Goal: Information Seeking & Learning: Understand process/instructions

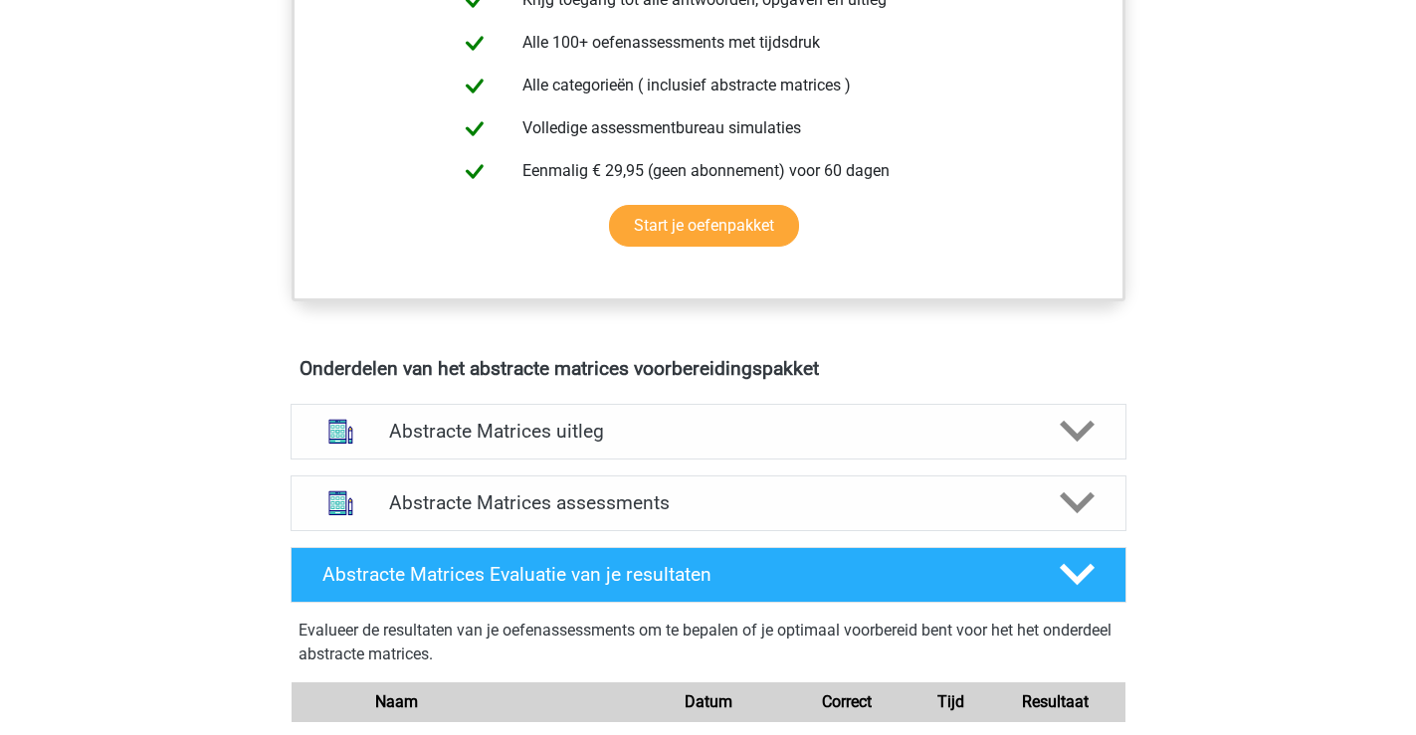
scroll to position [892, 0]
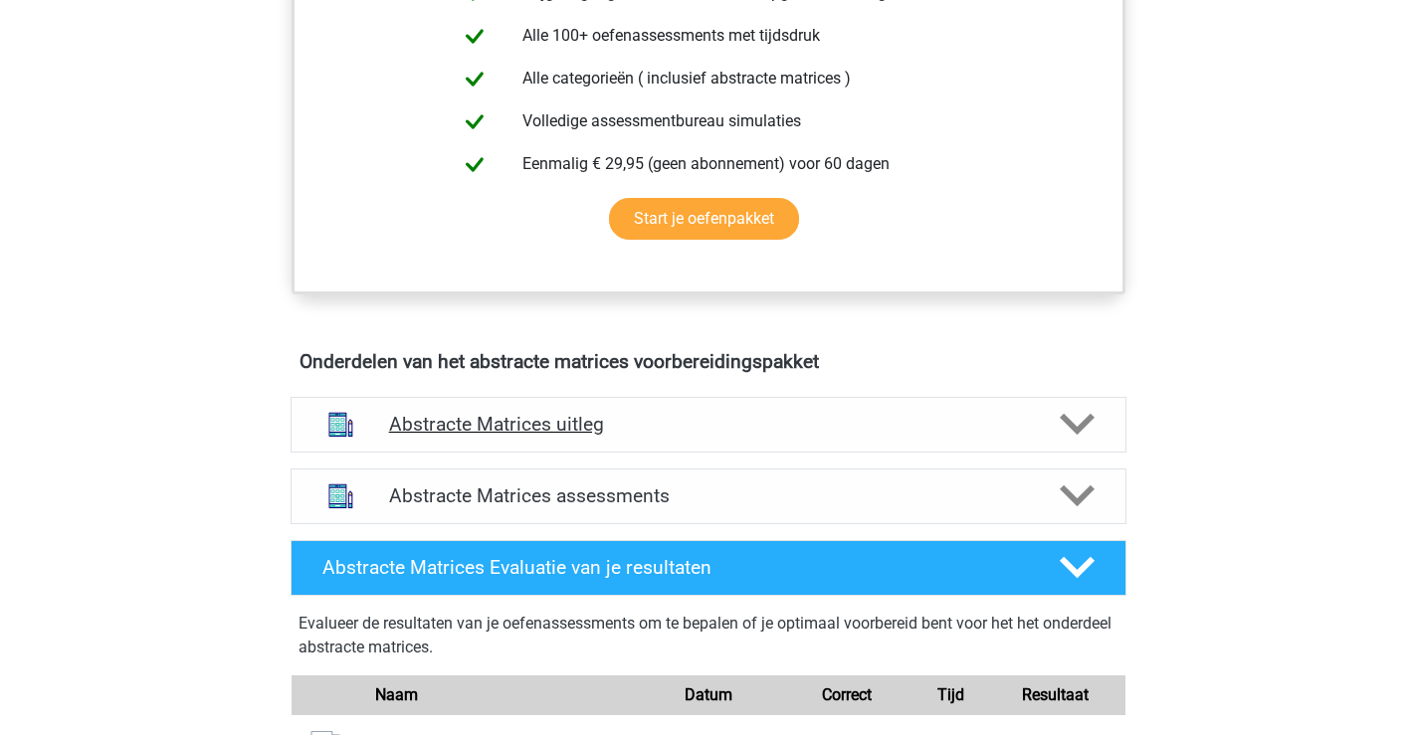
click at [1081, 418] on icon at bounding box center [1077, 424] width 35 height 35
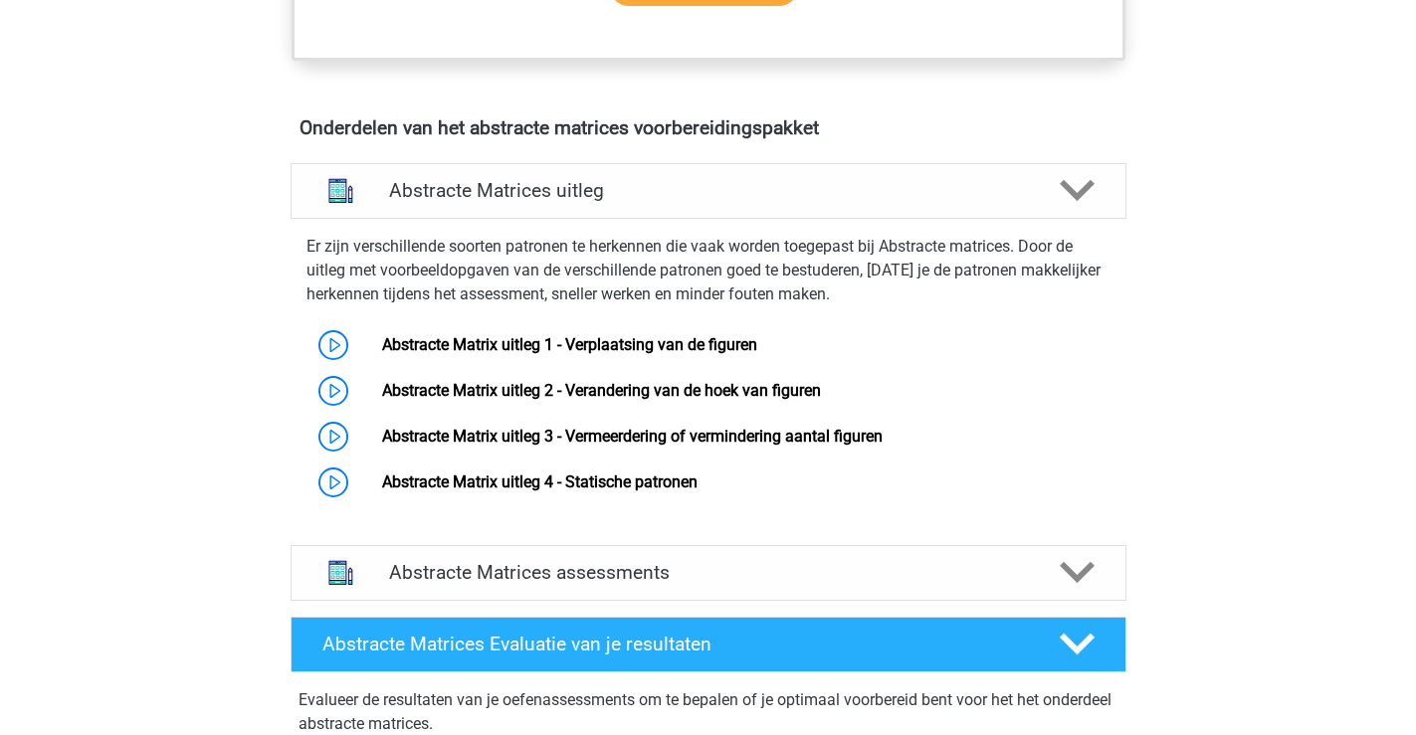
scroll to position [1137, 0]
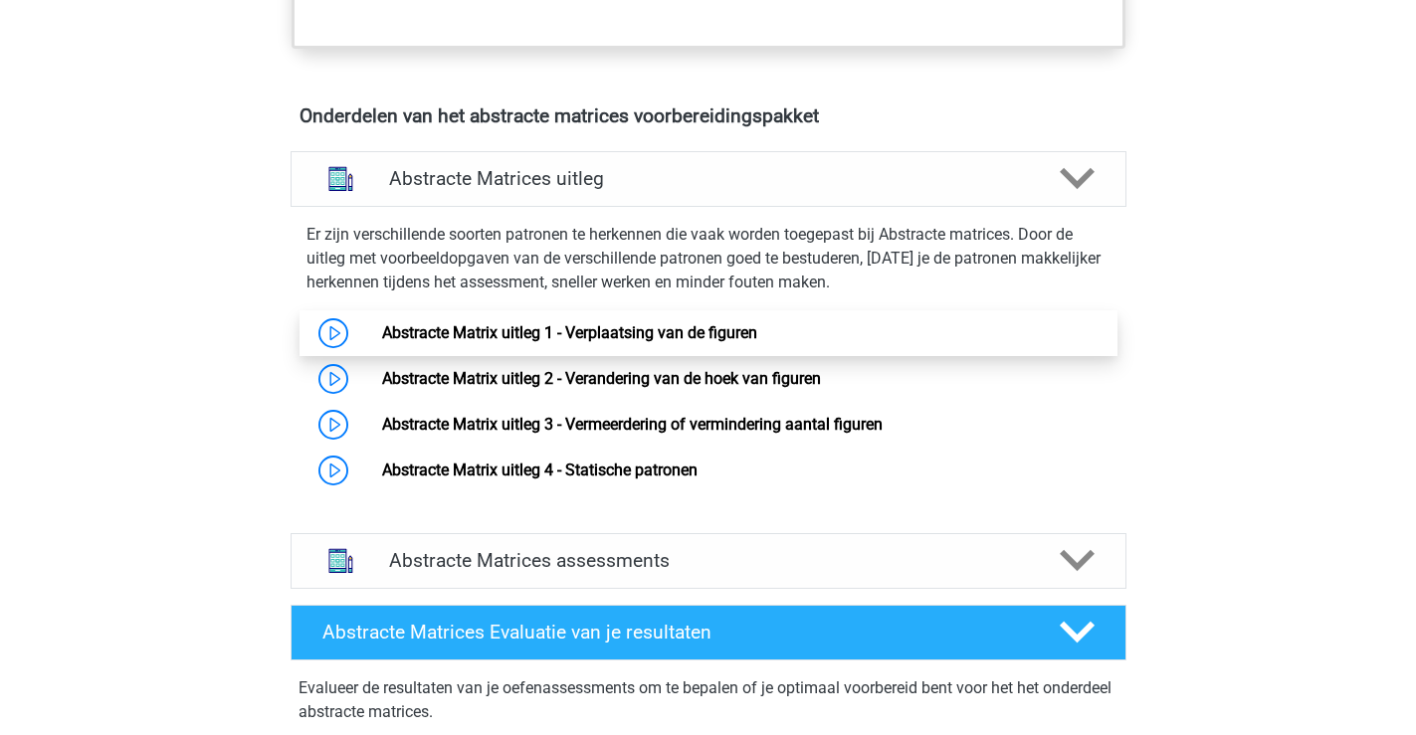
click at [382, 331] on link "Abstracte Matrix uitleg 1 - Verplaatsing van de figuren" at bounding box center [569, 332] width 375 height 19
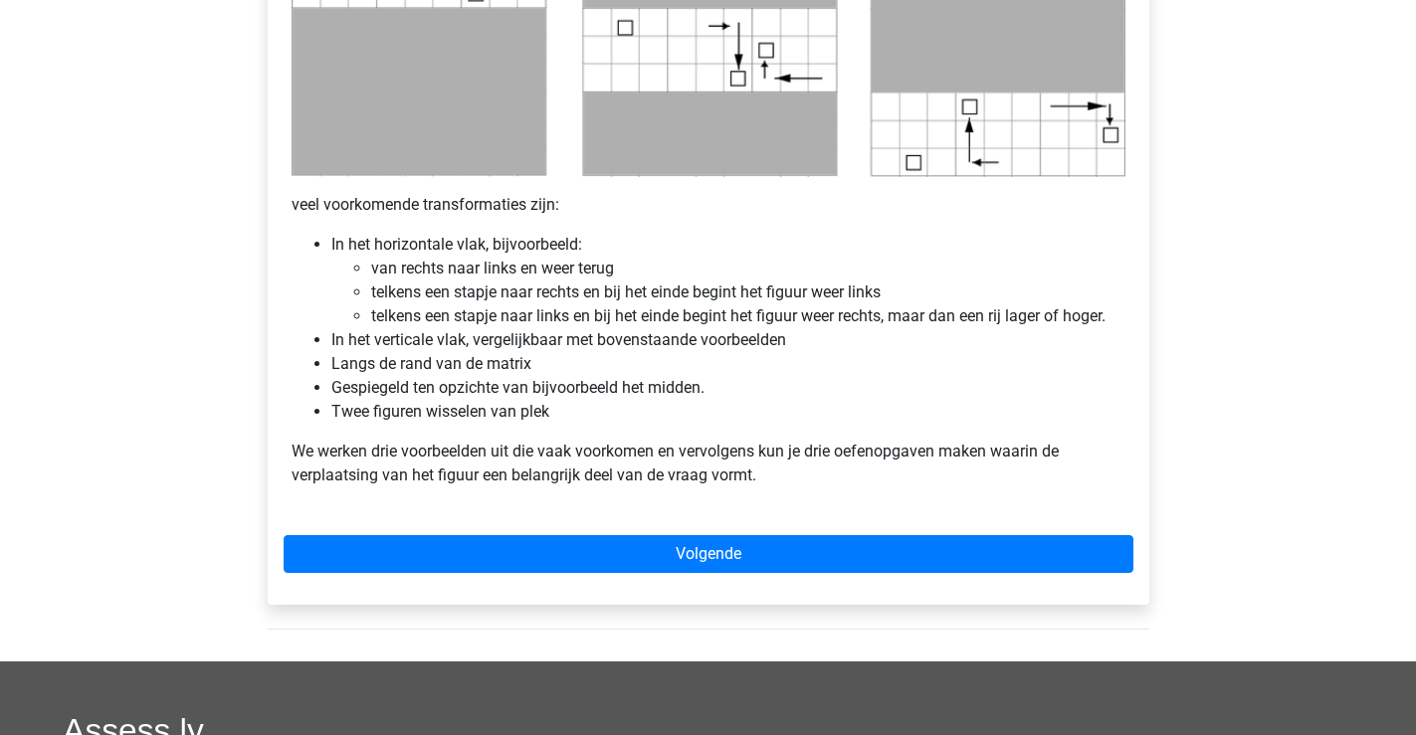
scroll to position [1135, 0]
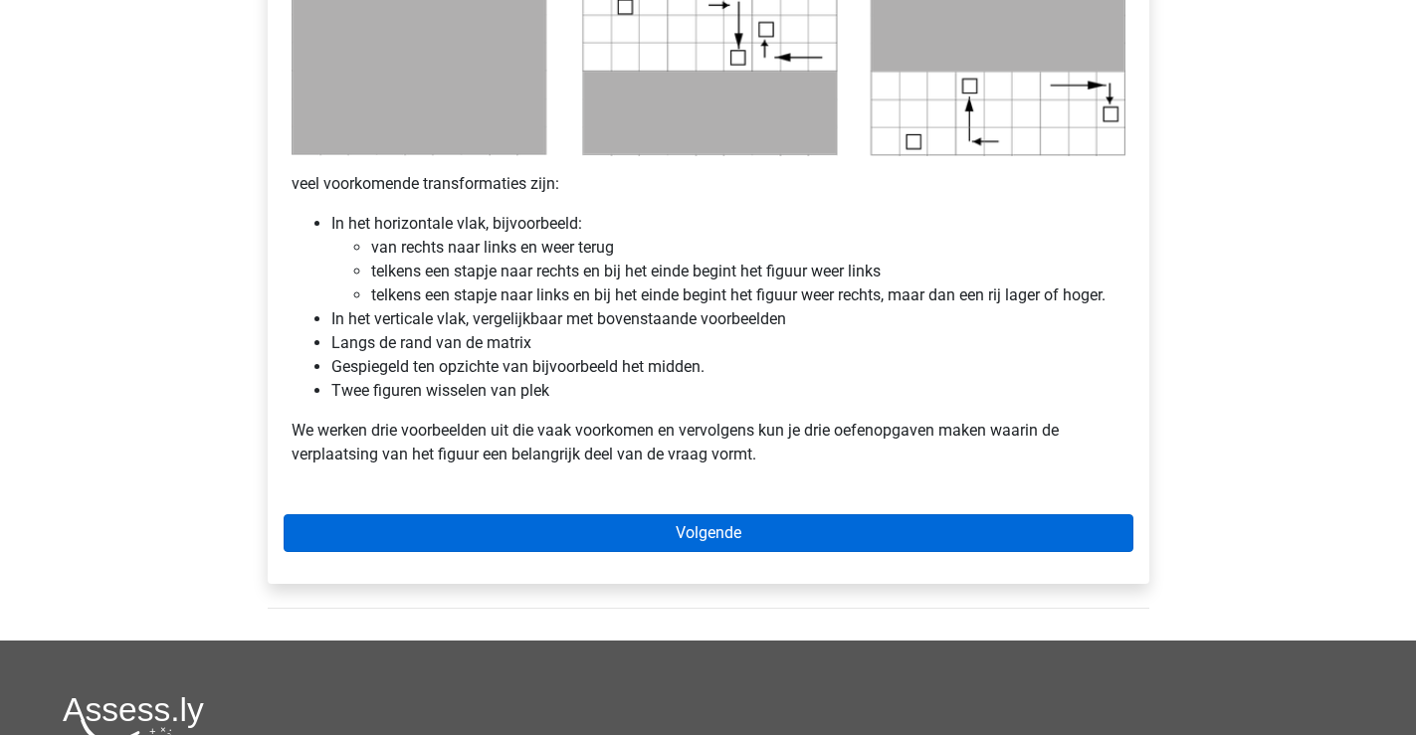
click at [721, 538] on link "Volgende" at bounding box center [709, 533] width 850 height 38
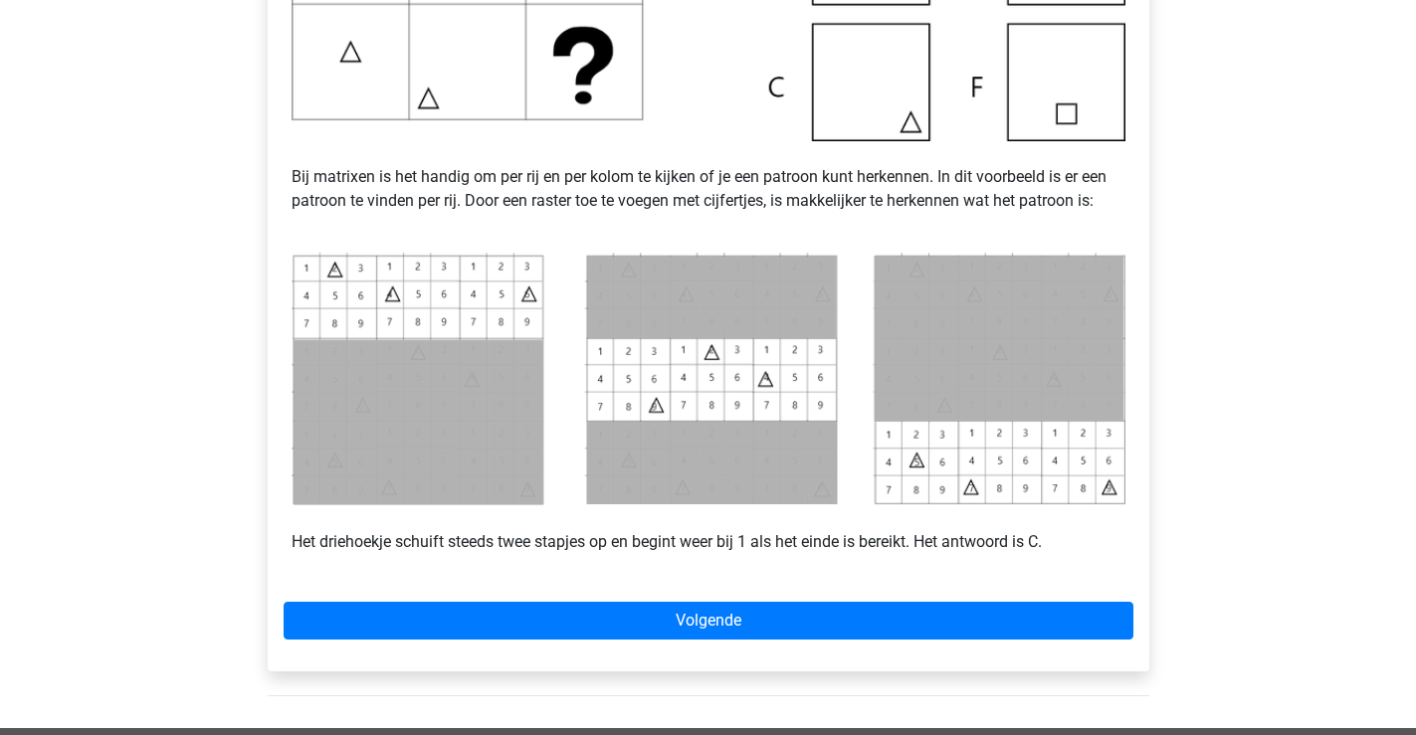
scroll to position [719, 0]
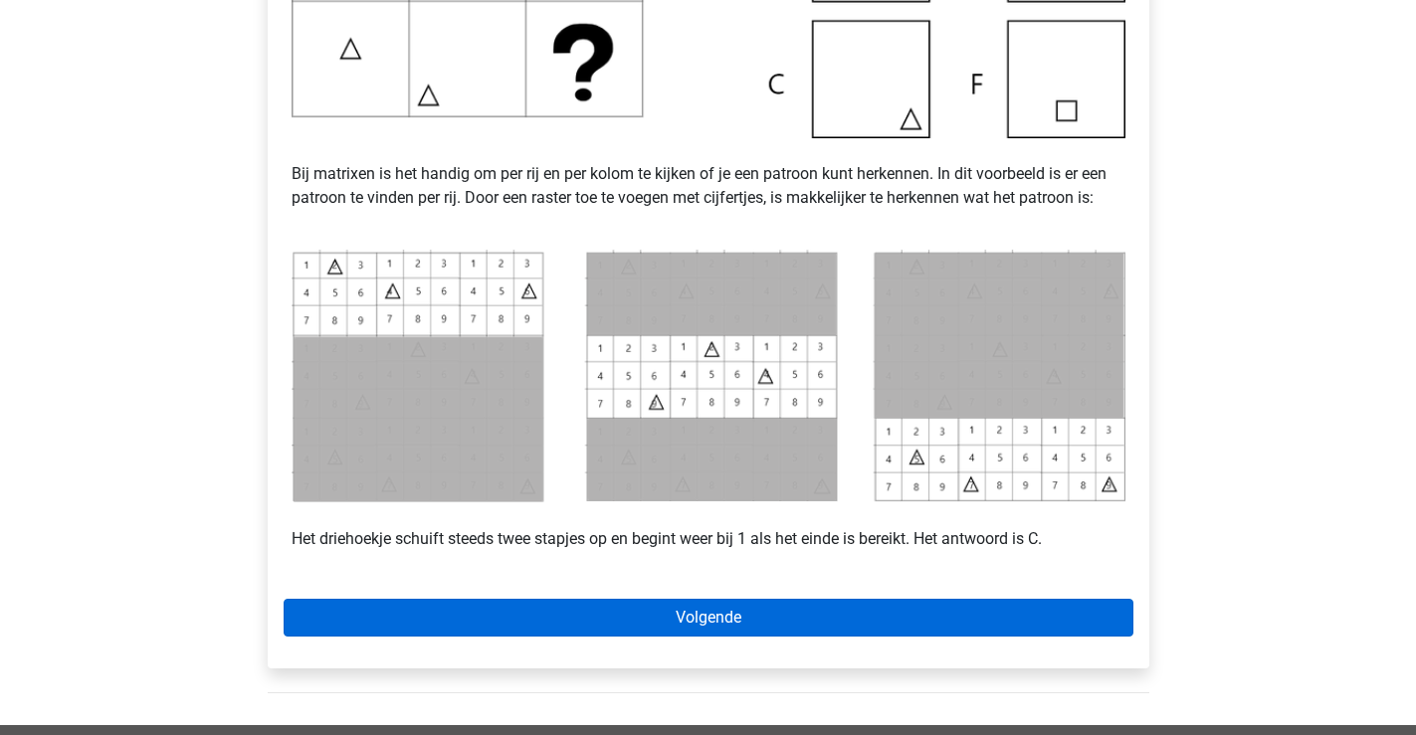
click at [704, 618] on link "Volgende" at bounding box center [709, 618] width 850 height 38
